Goal: Information Seeking & Learning: Learn about a topic

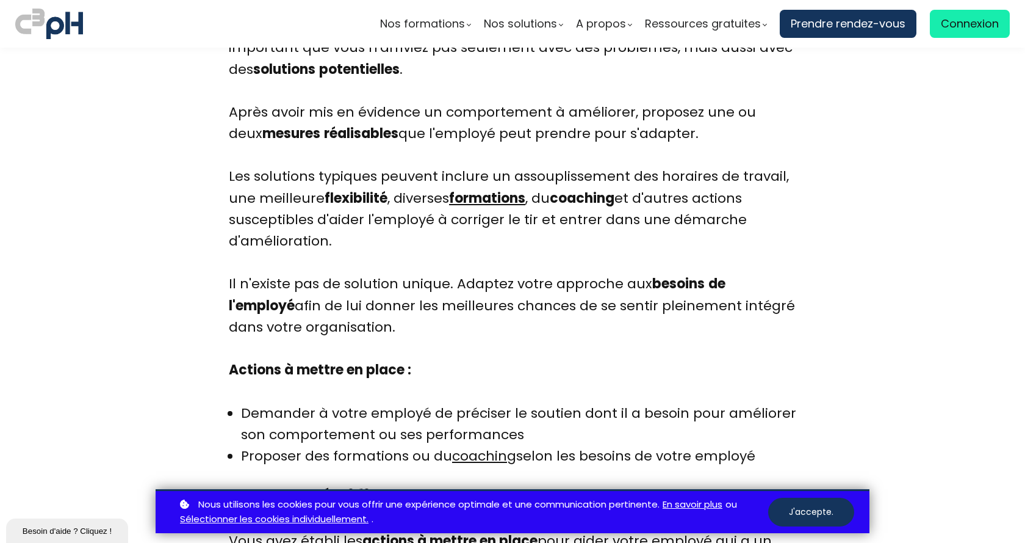
scroll to position [4089, 0]
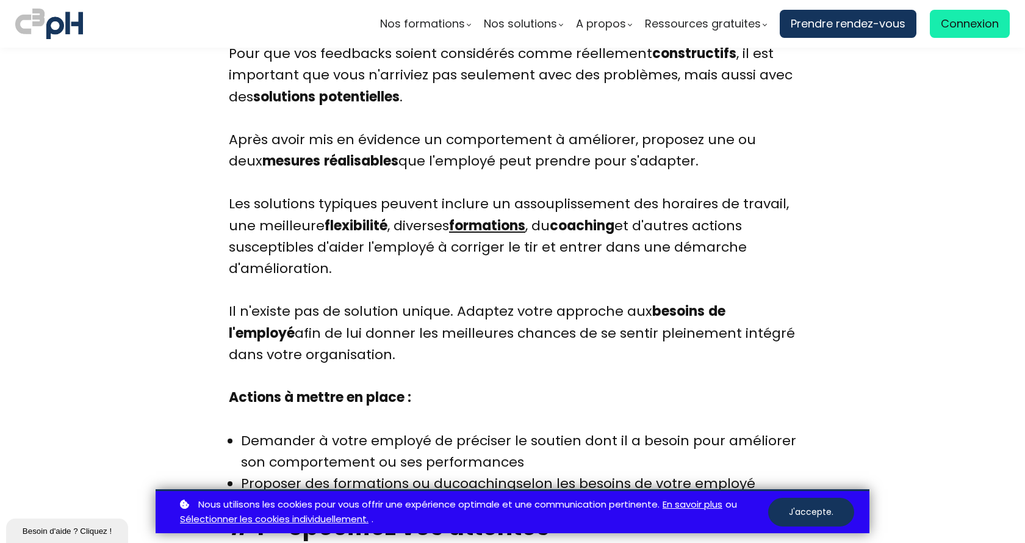
drag, startPoint x: 228, startPoint y: 117, endPoint x: 691, endPoint y: 132, distance: 464.1
click at [691, 132] on div "Pour que vos feedbacks soient considérés comme réellement constructifs , il est…" at bounding box center [513, 268] width 568 height 451
click at [324, 151] on b "réalisables" at bounding box center [361, 160] width 74 height 19
click at [229, 119] on div "Pour que vos feedbacks soient considérés comme réellement constructifs , il est…" at bounding box center [513, 268] width 568 height 451
drag, startPoint x: 228, startPoint y: 119, endPoint x: 746, endPoint y: 146, distance: 518.3
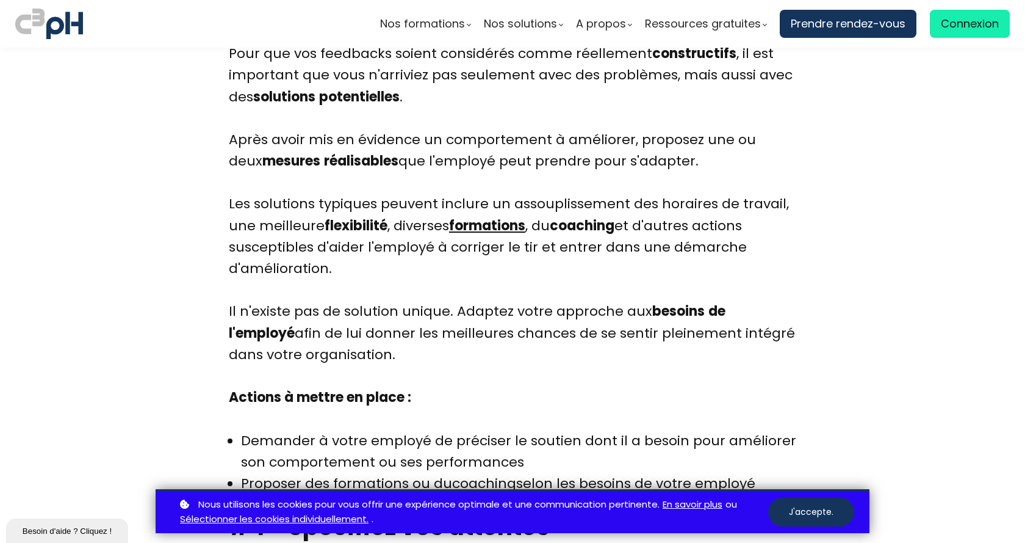
click at [746, 146] on div "Pour que vos feedbacks soient considérés comme réellement constructifs , il est…" at bounding box center [513, 268] width 568 height 451
click at [684, 144] on div "Pour que vos feedbacks soient considérés comme réellement constructifs , il est…" at bounding box center [513, 268] width 568 height 451
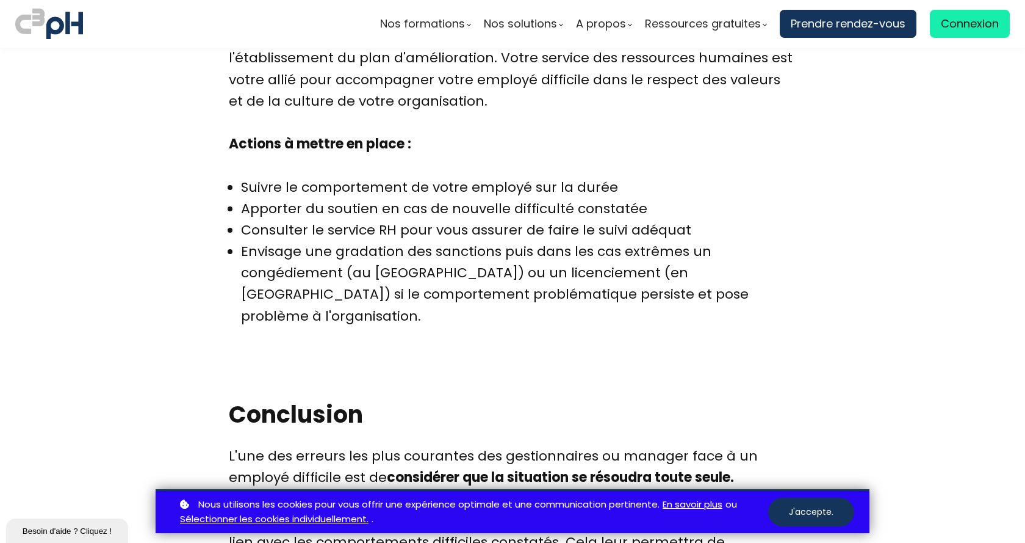
scroll to position [5798, 0]
